Goal: Navigation & Orientation: Find specific page/section

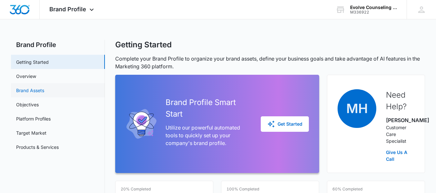
click at [31, 92] on link "Brand Assets" at bounding box center [30, 90] width 28 height 7
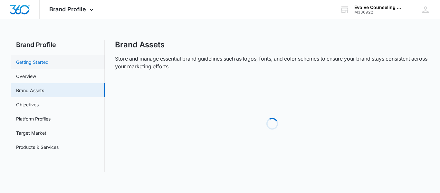
click at [19, 64] on link "Getting Started" at bounding box center [32, 62] width 33 height 7
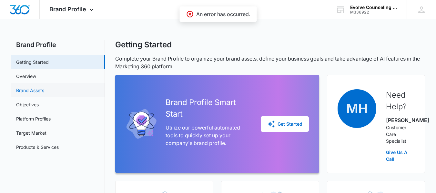
click at [23, 93] on link "Brand Assets" at bounding box center [30, 90] width 28 height 7
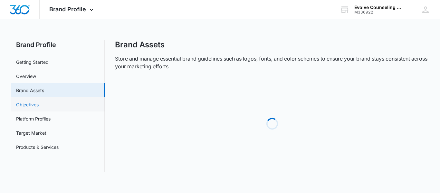
click at [21, 106] on link "Objectives" at bounding box center [27, 104] width 23 height 7
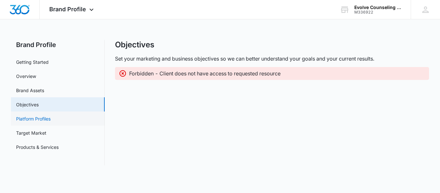
click at [35, 122] on link "Platform Profiles" at bounding box center [33, 118] width 35 height 7
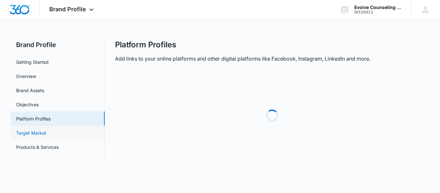
click at [30, 133] on link "Target Market" at bounding box center [31, 133] width 30 height 7
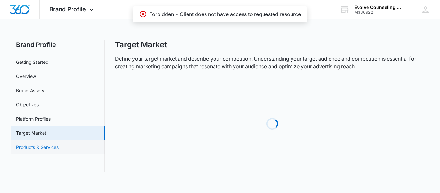
click at [29, 147] on link "Products & Services" at bounding box center [37, 147] width 43 height 7
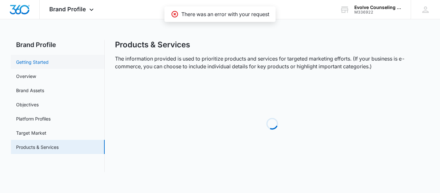
click at [21, 63] on link "Getting Started" at bounding box center [32, 62] width 33 height 7
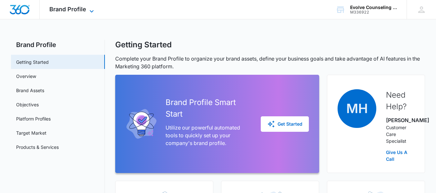
click at [91, 10] on icon at bounding box center [92, 11] width 8 height 8
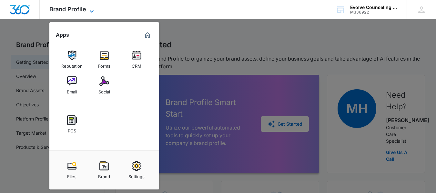
click at [90, 12] on icon at bounding box center [92, 11] width 8 height 8
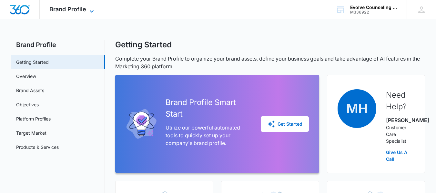
click at [90, 12] on icon at bounding box center [92, 11] width 8 height 8
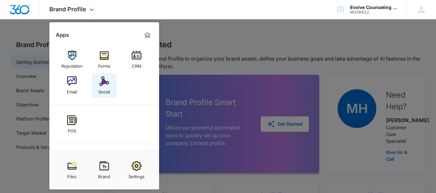
click at [102, 84] on img at bounding box center [104, 81] width 10 height 10
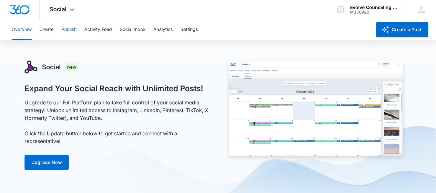
click at [66, 30] on button "Publish" at bounding box center [68, 29] width 15 height 21
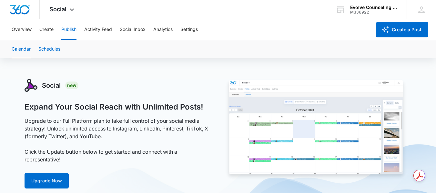
click at [51, 49] on button "Schedules" at bounding box center [49, 49] width 22 height 18
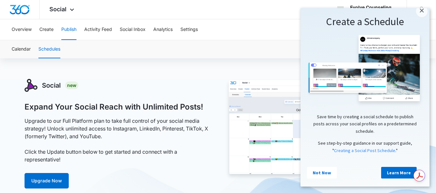
scroll to position [0, 5]
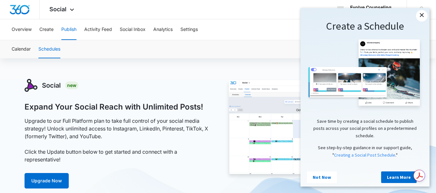
click at [418, 14] on link "×" at bounding box center [422, 16] width 12 height 12
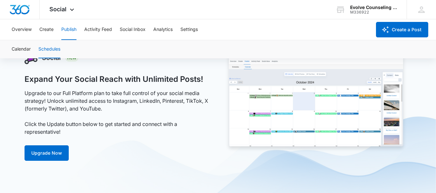
scroll to position [0, 0]
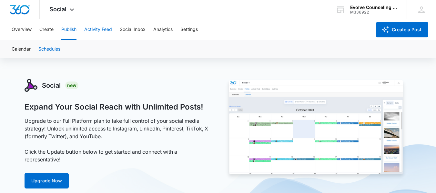
click at [94, 29] on button "Activity Feed" at bounding box center [98, 29] width 28 height 21
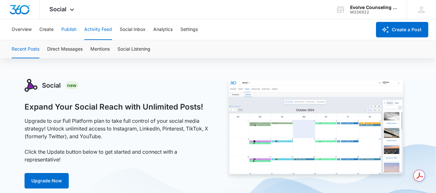
click at [72, 29] on button "Publish" at bounding box center [68, 29] width 15 height 21
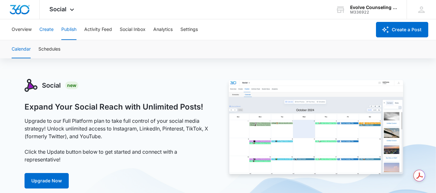
click at [47, 31] on button "Create" at bounding box center [46, 29] width 14 height 21
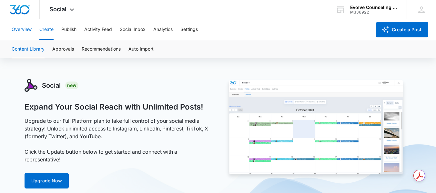
click at [12, 31] on button "Overview" at bounding box center [22, 29] width 20 height 21
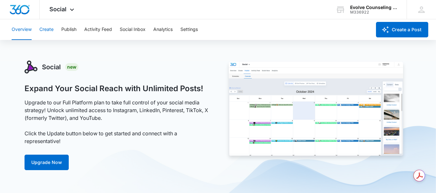
click at [48, 28] on button "Create" at bounding box center [46, 29] width 14 height 21
click at [69, 30] on button "Publish" at bounding box center [68, 29] width 15 height 21
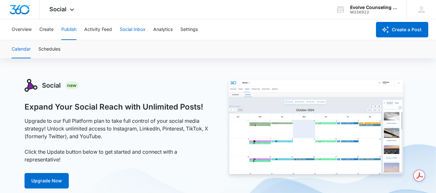
click at [133, 27] on button "Social Inbox" at bounding box center [133, 29] width 26 height 21
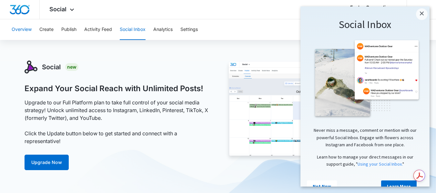
click at [25, 28] on button "Overview" at bounding box center [22, 29] width 20 height 21
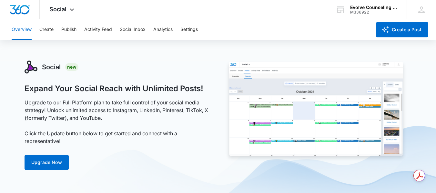
click at [19, 30] on button "Overview" at bounding box center [22, 29] width 20 height 21
click at [48, 29] on button "Create" at bounding box center [46, 29] width 14 height 21
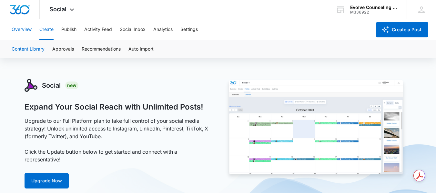
click at [18, 29] on button "Overview" at bounding box center [22, 29] width 20 height 21
